Goal: Navigation & Orientation: Find specific page/section

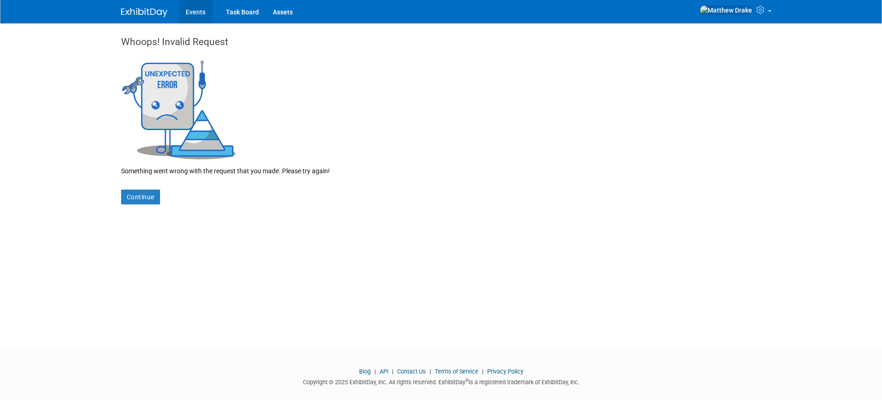
click at [196, 7] on link "Events" at bounding box center [196, 11] width 34 height 23
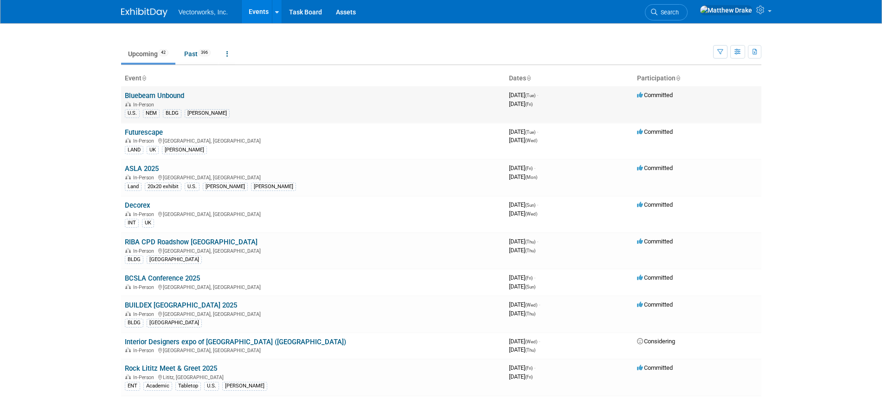
click at [163, 92] on link "Bluebeam Unbound" at bounding box center [154, 95] width 59 height 8
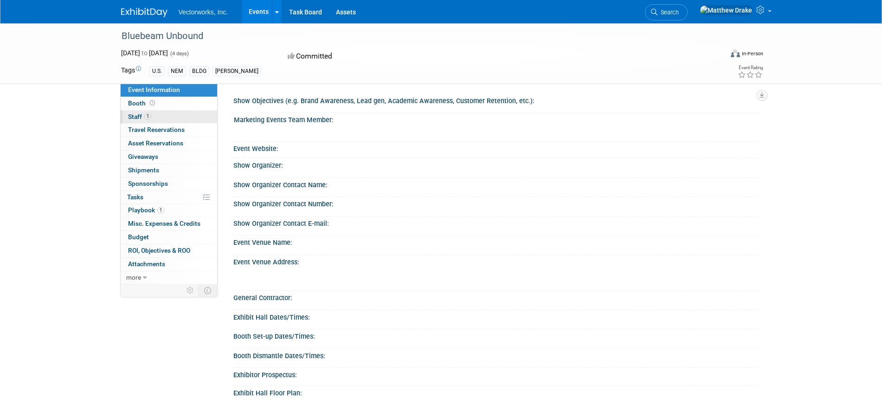
click at [130, 115] on span "Staff 1" at bounding box center [139, 116] width 23 height 7
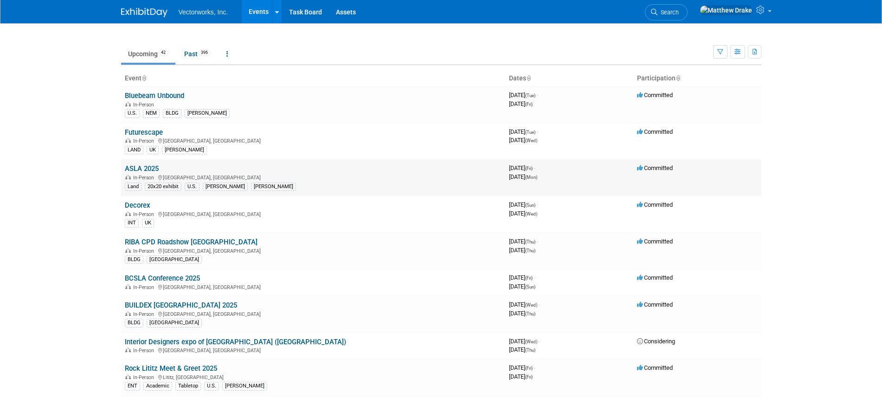
click at [144, 167] on link "ASLA 2025" at bounding box center [142, 168] width 34 height 8
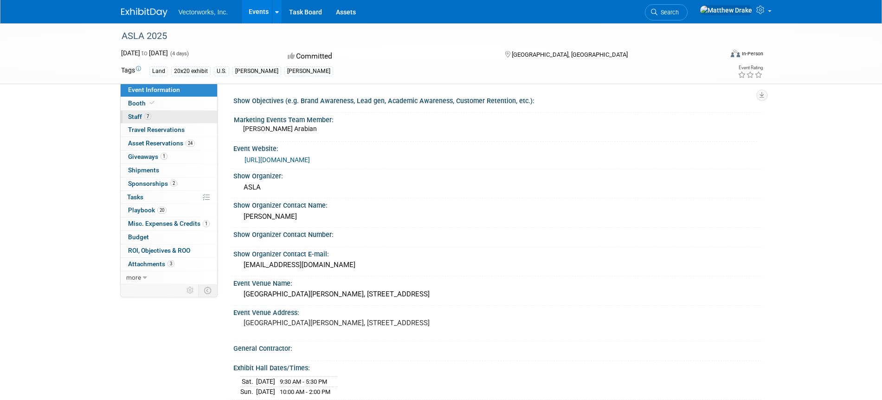
click at [122, 117] on link "7 Staff 7" at bounding box center [169, 116] width 97 height 13
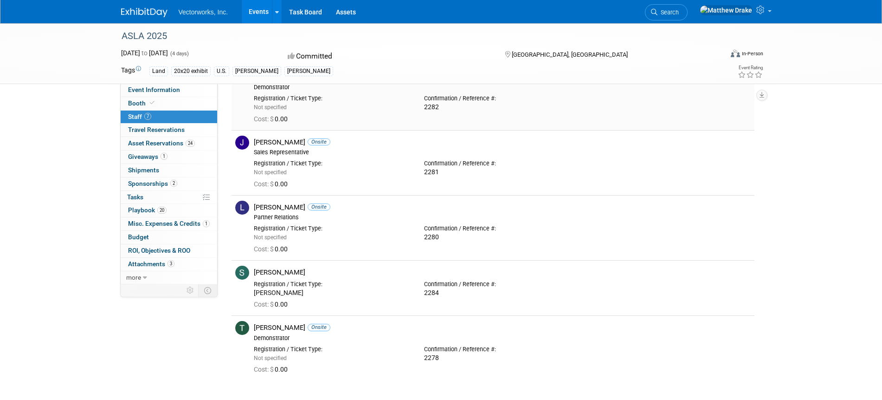
scroll to position [210, 0]
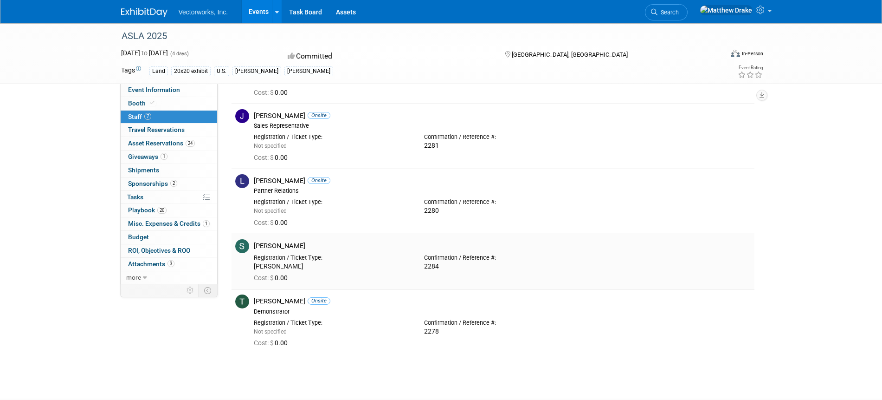
click at [325, 251] on div "Registration / Ticket Type: [PERSON_NAME]" at bounding box center [332, 260] width 170 height 20
click at [283, 247] on div "[PERSON_NAME]" at bounding box center [502, 245] width 497 height 9
click at [377, 257] on div "Registration / Ticket Type:" at bounding box center [332, 257] width 156 height 7
click at [151, 128] on span "Travel Reservations 0" at bounding box center [156, 129] width 57 height 7
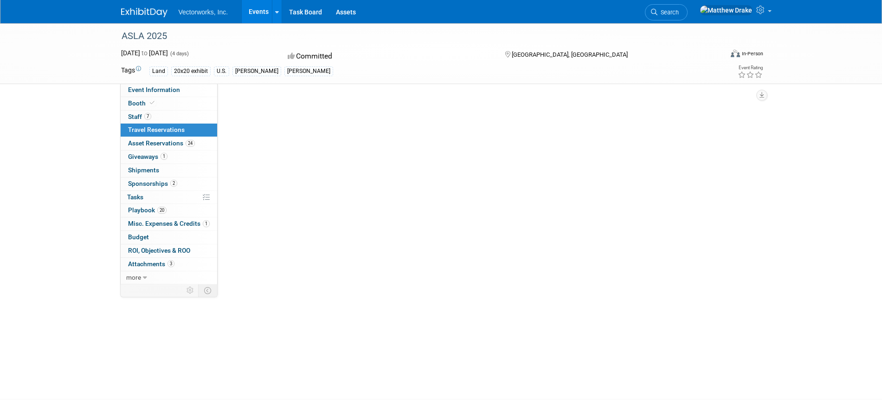
scroll to position [0, 0]
